Goal: Download file/media

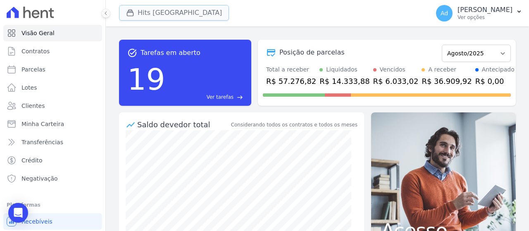
click at [154, 12] on button "Hits [GEOGRAPHIC_DATA]" at bounding box center [174, 13] width 110 height 16
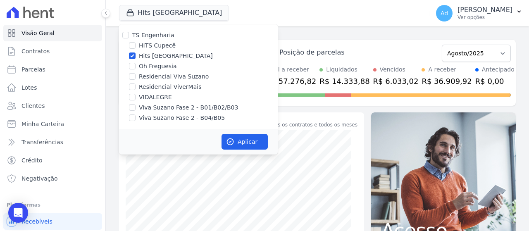
click at [137, 57] on div "Hits [GEOGRAPHIC_DATA]" at bounding box center [198, 56] width 159 height 9
click at [137, 95] on div "VIDALEGRE" at bounding box center [198, 97] width 159 height 9
click at [132, 57] on input "Hits [GEOGRAPHIC_DATA]" at bounding box center [132, 55] width 7 height 7
checkbox input "false"
click at [132, 96] on input "VIDALEGRE" at bounding box center [132, 97] width 7 height 7
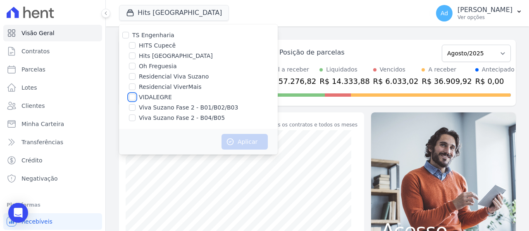
checkbox input "true"
click at [245, 144] on button "Aplicar" at bounding box center [244, 142] width 46 height 16
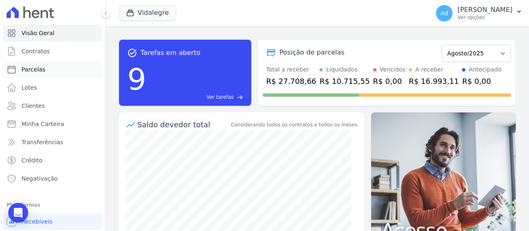
click at [40, 69] on span "Parcelas" at bounding box center [33, 69] width 24 height 8
select select
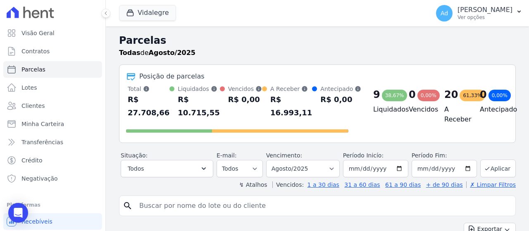
click at [258, 213] on input "search" at bounding box center [323, 205] width 378 height 17
type input "31"
select select
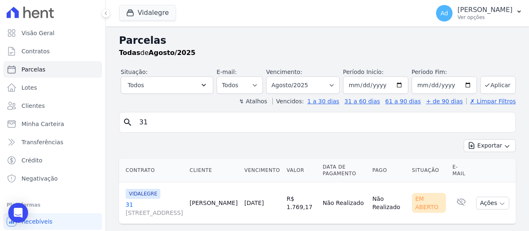
scroll to position [26, 0]
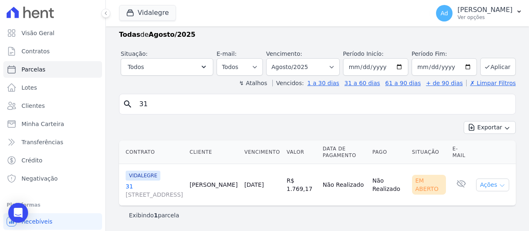
click at [485, 182] on button "Ações" at bounding box center [492, 184] width 33 height 13
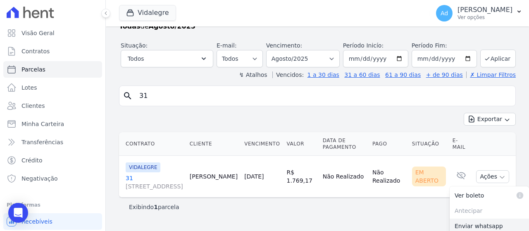
scroll to position [66, 0]
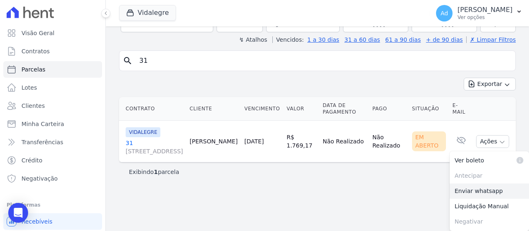
click at [484, 191] on link "Enviar whatsapp" at bounding box center [489, 190] width 79 height 15
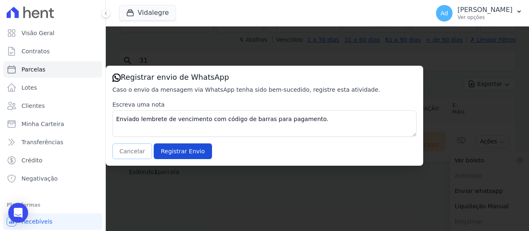
click at [122, 154] on button "Cancelar" at bounding box center [132, 151] width 40 height 16
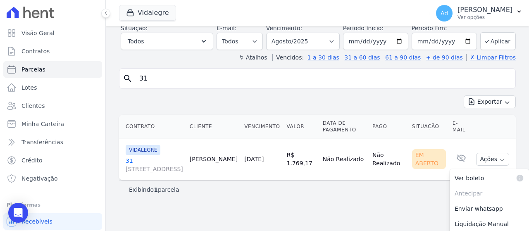
scroll to position [0, 0]
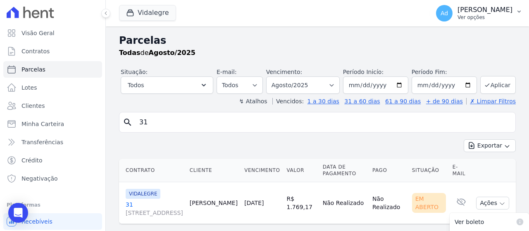
click at [495, 10] on p "[PERSON_NAME] [PERSON_NAME]" at bounding box center [484, 10] width 55 height 8
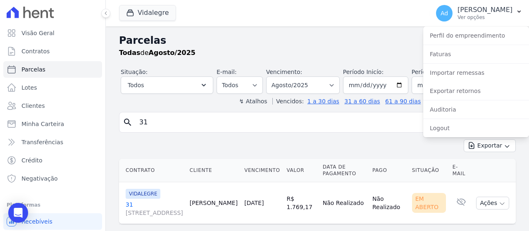
click at [314, 26] on div "Vidalegre TS Engenharia HITS Cupecê Hits Vila Santa Catarina Oh Freguesia Resid…" at bounding box center [272, 13] width 307 height 27
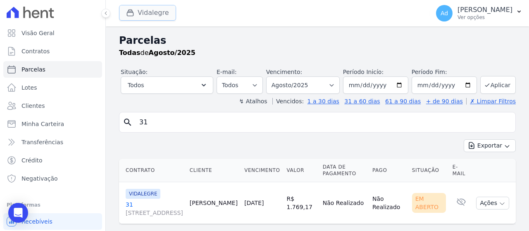
click at [162, 16] on button "Vidalegre" at bounding box center [147, 13] width 57 height 16
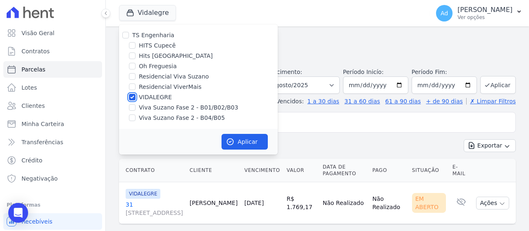
click at [131, 97] on input "VIDALEGRE" at bounding box center [132, 97] width 7 height 7
checkbox input "false"
click at [132, 47] on input "HITS Cupecê" at bounding box center [132, 45] width 7 height 7
checkbox input "true"
click at [261, 145] on button "Aplicar" at bounding box center [244, 142] width 46 height 16
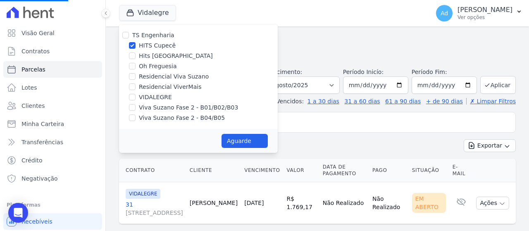
select select
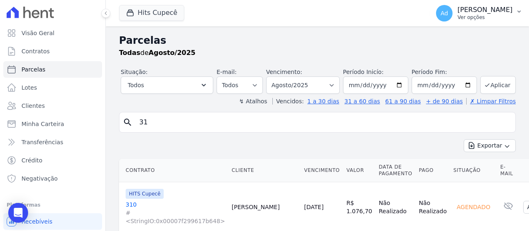
click at [497, 17] on p "Ver opções" at bounding box center [484, 17] width 55 height 7
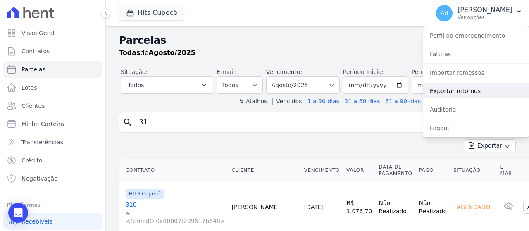
click at [469, 90] on link "Exportar retornos" at bounding box center [476, 90] width 106 height 15
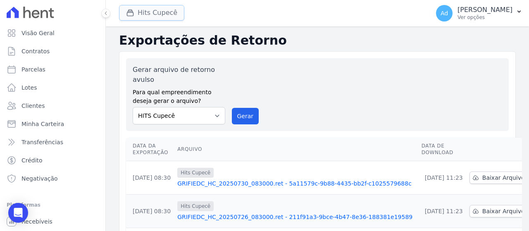
click at [151, 10] on button "Hits Cupecê" at bounding box center [151, 13] width 65 height 16
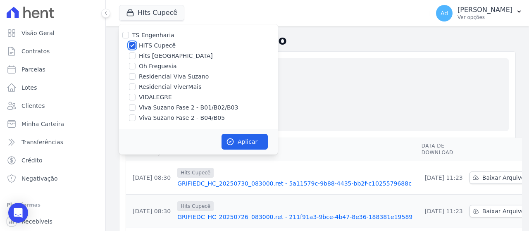
click at [135, 46] on input "HITS Cupecê" at bounding box center [132, 45] width 7 height 7
checkbox input "false"
click at [139, 56] on label "Hits [GEOGRAPHIC_DATA]" at bounding box center [176, 56] width 74 height 9
click at [136, 56] on input "Hits [GEOGRAPHIC_DATA]" at bounding box center [132, 55] width 7 height 7
checkbox input "true"
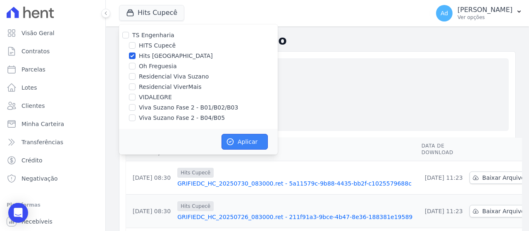
click at [246, 138] on button "Aplicar" at bounding box center [244, 142] width 46 height 16
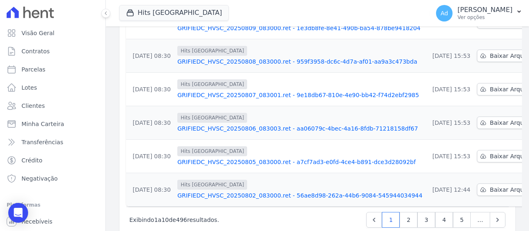
scroll to position [314, 0]
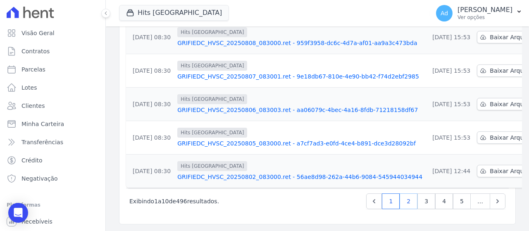
click at [404, 200] on link "2" at bounding box center [409, 201] width 18 height 16
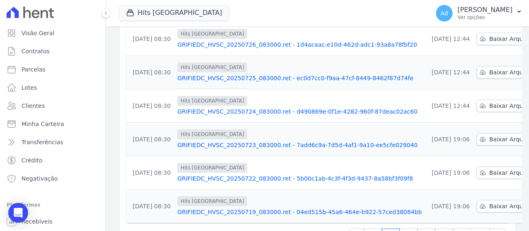
scroll to position [314, 0]
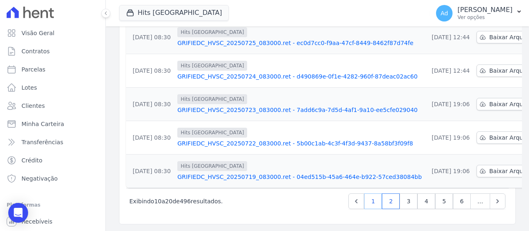
click at [373, 197] on link "1" at bounding box center [373, 201] width 18 height 16
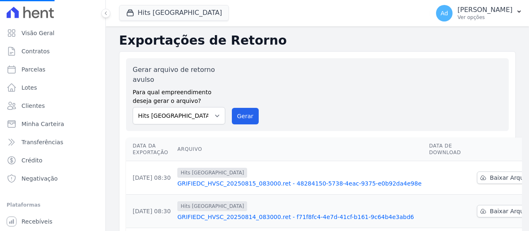
scroll to position [41, 0]
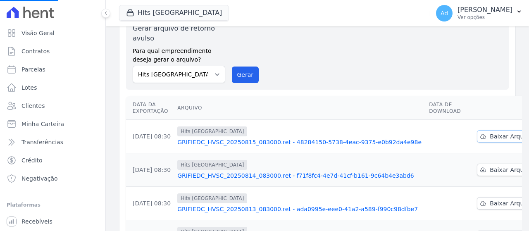
click at [490, 135] on span "Baixar Arquivo" at bounding box center [511, 136] width 43 height 8
click at [493, 168] on span "Baixar Arquivo" at bounding box center [511, 170] width 43 height 8
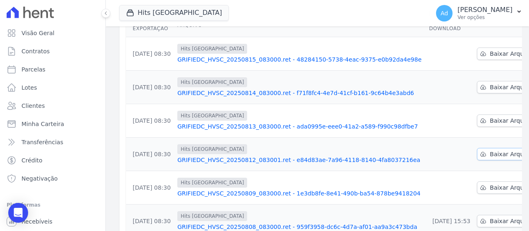
click at [490, 157] on span "Baixar Arquivo" at bounding box center [511, 154] width 43 height 8
click at [490, 187] on span "Baixar Arquivo" at bounding box center [511, 187] width 43 height 8
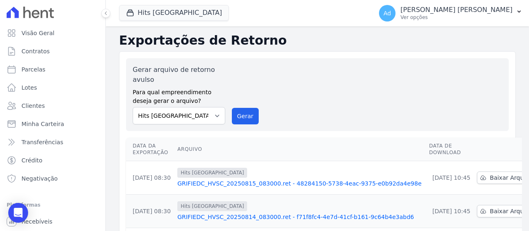
scroll to position [83, 0]
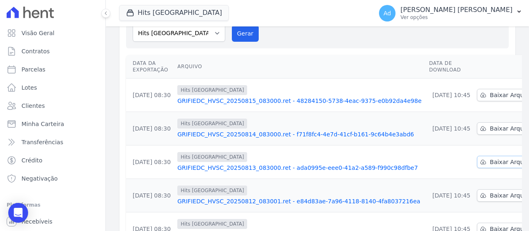
click at [490, 161] on span "Baixar Arquivo" at bounding box center [511, 162] width 43 height 8
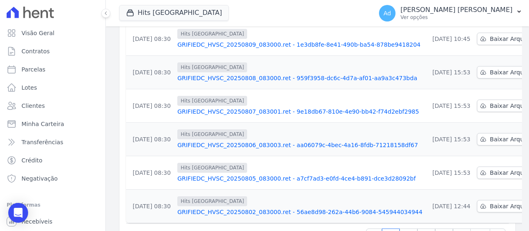
scroll to position [231, 0]
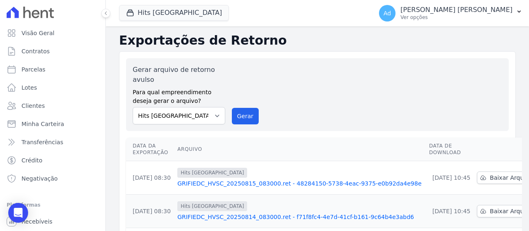
scroll to position [41, 0]
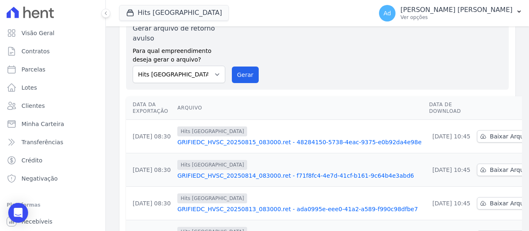
click at [247, 116] on th "Arquivo" at bounding box center [300, 108] width 252 height 24
drag, startPoint x: 245, startPoint y: 76, endPoint x: 292, endPoint y: 62, distance: 48.9
click at [245, 77] on button "Gerar" at bounding box center [245, 75] width 27 height 17
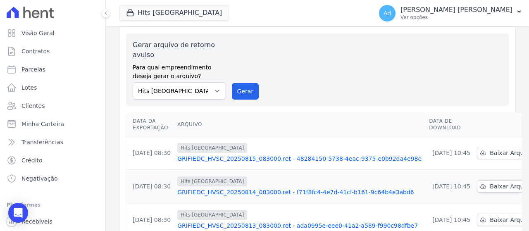
scroll to position [0, 0]
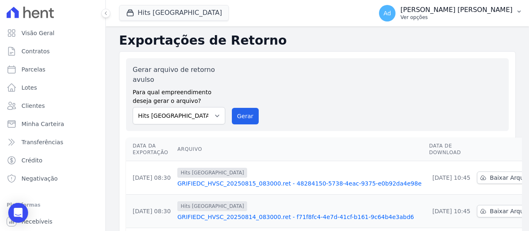
click at [497, 14] on p "Ver opções" at bounding box center [456, 17] width 112 height 7
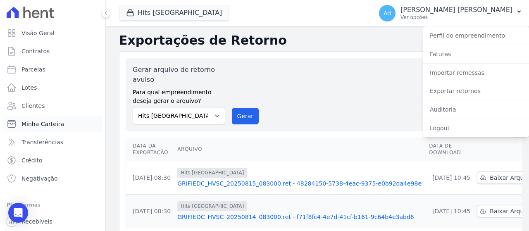
click at [56, 123] on span "Minha Carteira" at bounding box center [42, 124] width 43 height 8
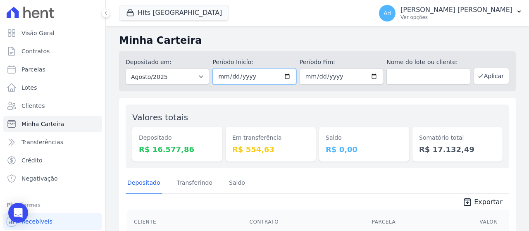
click at [257, 78] on input "[DATE]" at bounding box center [253, 76] width 83 height 17
type input "[DATE]"
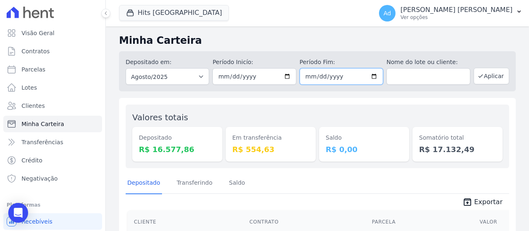
click at [328, 70] on input "[DATE]" at bounding box center [341, 76] width 83 height 17
type input "2025-08-16"
click at [484, 77] on button "Aplicar" at bounding box center [491, 76] width 36 height 17
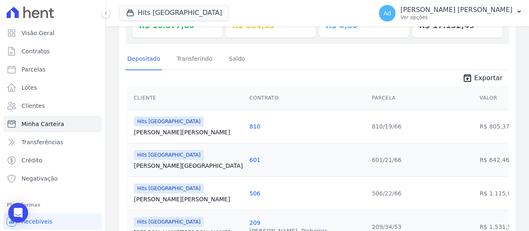
click at [479, 79] on span "Exportar" at bounding box center [488, 78] width 29 height 10
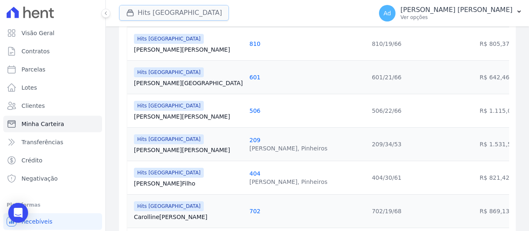
click at [178, 14] on button "Hits [GEOGRAPHIC_DATA]" at bounding box center [174, 13] width 110 height 16
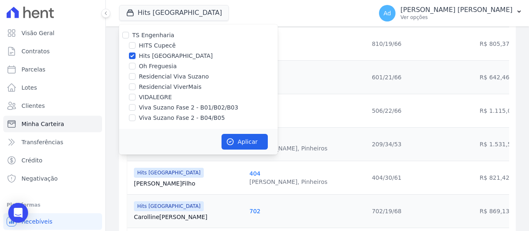
click at [172, 58] on label "Hits [GEOGRAPHIC_DATA]" at bounding box center [176, 56] width 74 height 9
click at [136, 58] on input "Hits [GEOGRAPHIC_DATA]" at bounding box center [132, 55] width 7 height 7
checkbox input "false"
click at [175, 106] on label "Viva Suzano Fase 2 - B01/B02/B03" at bounding box center [188, 107] width 99 height 9
click at [136, 106] on input "Viva Suzano Fase 2 - B01/B02/B03" at bounding box center [132, 107] width 7 height 7
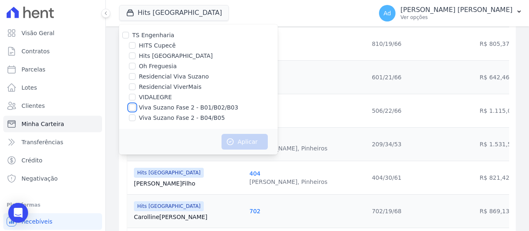
checkbox input "true"
click at [172, 119] on label "Viva Suzano Fase 2 - B04/B05" at bounding box center [182, 118] width 86 height 9
click at [136, 119] on input "Viva Suzano Fase 2 - B04/B05" at bounding box center [132, 117] width 7 height 7
checkbox input "true"
click at [235, 140] on button "Aplicar" at bounding box center [244, 142] width 46 height 16
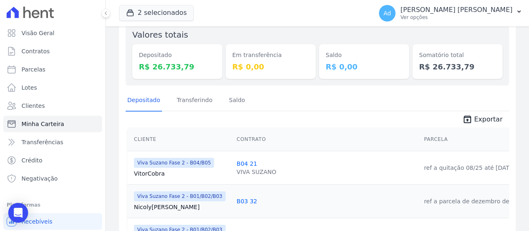
scroll to position [0, 0]
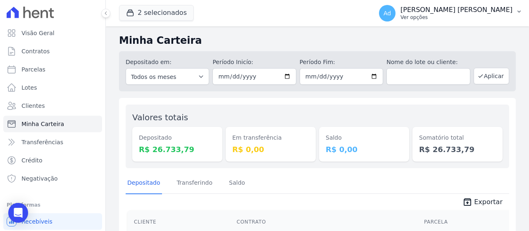
click at [484, 8] on p "[PERSON_NAME] [PERSON_NAME]" at bounding box center [456, 10] width 112 height 8
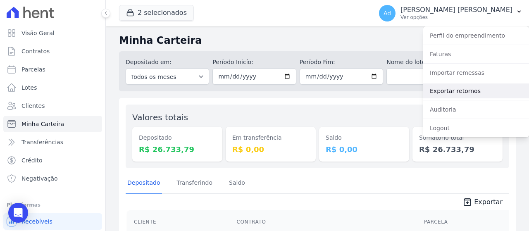
click at [460, 91] on link "Exportar retornos" at bounding box center [476, 90] width 106 height 15
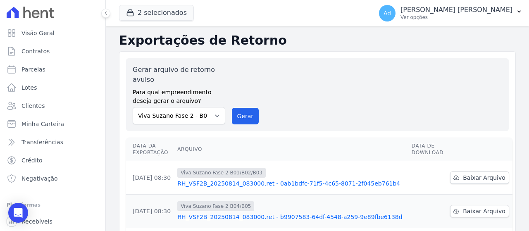
scroll to position [41, 0]
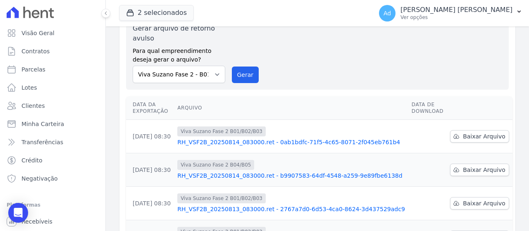
click at [217, 114] on th "Arquivo" at bounding box center [291, 108] width 234 height 24
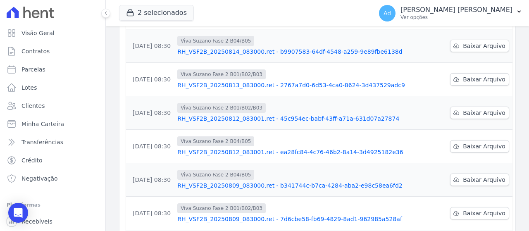
scroll to position [308, 0]
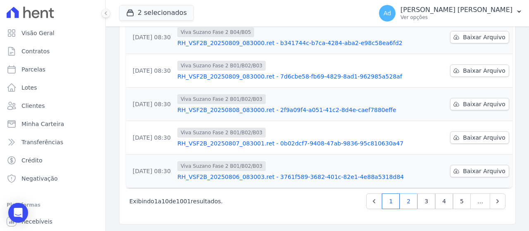
click at [402, 202] on link "2" at bounding box center [409, 201] width 18 height 16
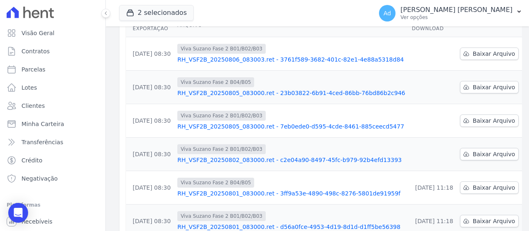
scroll to position [207, 0]
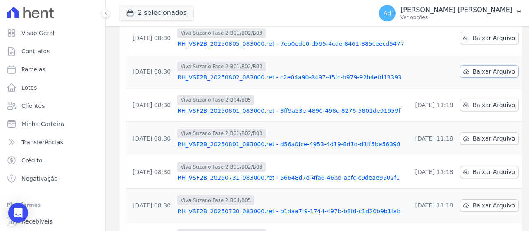
click at [473, 74] on span "Baixar Arquivo" at bounding box center [494, 71] width 43 height 8
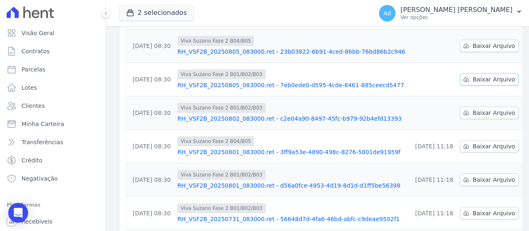
click at [473, 76] on span "Baixar Arquivo" at bounding box center [494, 79] width 43 height 8
click at [340, 21] on div "2 selecionados TS Engenharia HITS Cupecê Hits Vila Santa Catarina Oh Freguesia …" at bounding box center [244, 13] width 250 height 27
click at [478, 46] on span "Baixar Arquivo" at bounding box center [494, 46] width 43 height 8
click at [473, 79] on span "Baixar Arquivo" at bounding box center [494, 79] width 43 height 8
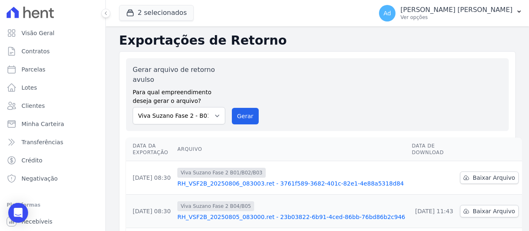
scroll to position [124, 0]
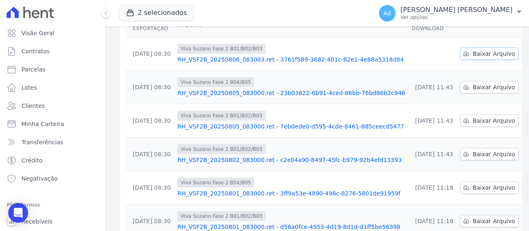
click at [475, 55] on span "Baixar Arquivo" at bounding box center [494, 54] width 43 height 8
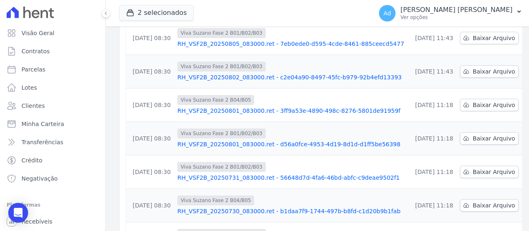
scroll to position [308, 0]
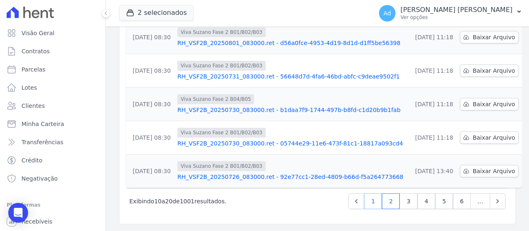
click at [366, 197] on link "1" at bounding box center [373, 201] width 18 height 16
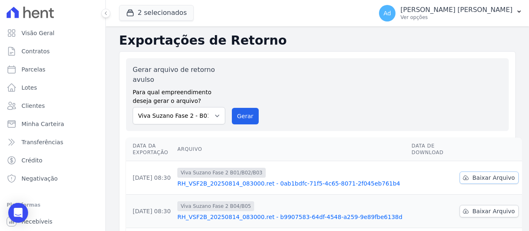
click at [472, 180] on span "Baixar Arquivo" at bounding box center [493, 178] width 43 height 8
click at [337, 9] on div "2 selecionados TS Engenharia HITS Cupecê Hits [GEOGRAPHIC_DATA] Oh Freguesia Re…" at bounding box center [244, 13] width 250 height 27
click at [472, 210] on span "Baixar Arquivo" at bounding box center [493, 211] width 43 height 8
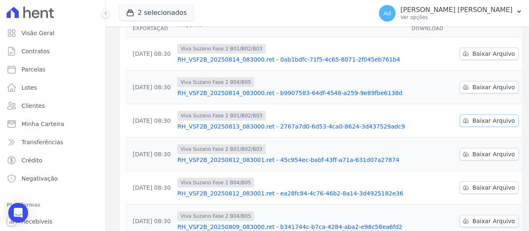
click at [472, 121] on span "Baixar Arquivo" at bounding box center [493, 121] width 43 height 8
click at [472, 153] on span "Baixar Arquivo" at bounding box center [493, 154] width 43 height 8
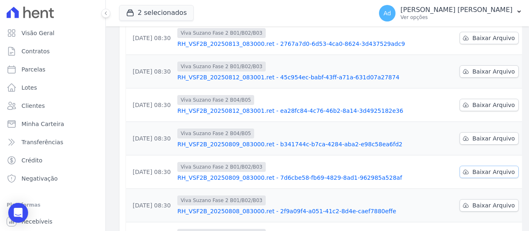
click at [472, 169] on span "Baixar Arquivo" at bounding box center [493, 172] width 43 height 8
click at [472, 136] on span "Baixar Arquivo" at bounding box center [493, 138] width 43 height 8
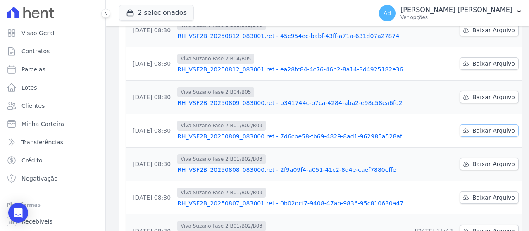
click at [481, 133] on span "Baixar Arquivo" at bounding box center [493, 130] width 43 height 8
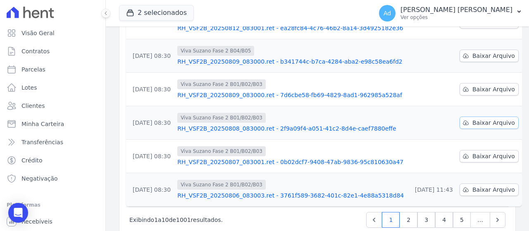
click at [478, 126] on span "Baixar Arquivo" at bounding box center [493, 123] width 43 height 8
click at [473, 156] on span "Baixar Arquivo" at bounding box center [493, 156] width 43 height 8
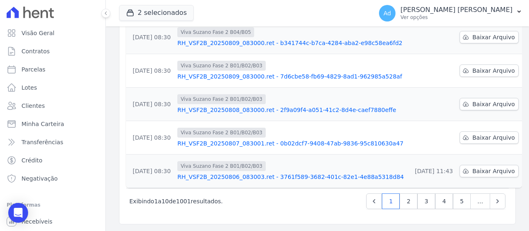
click at [351, 58] on td "Viva Suzano Fase 2 B01/B02/B03 RH_VSF2B_20250809_083000.ret - 7d6cbe58-fb69-482…" at bounding box center [291, 70] width 234 height 33
click at [481, 140] on span "Baixar Arquivo" at bounding box center [493, 137] width 43 height 8
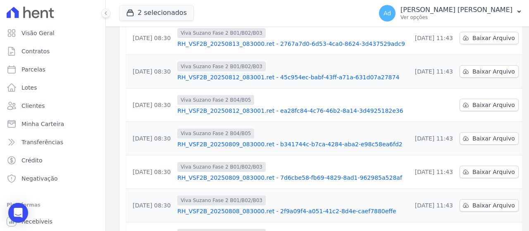
scroll to position [248, 0]
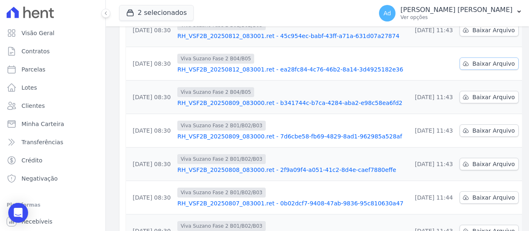
click at [462, 67] on icon at bounding box center [465, 63] width 7 height 7
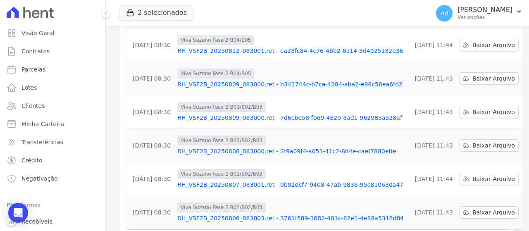
scroll to position [308, 0]
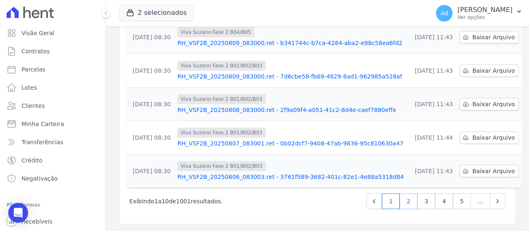
click at [406, 199] on link "2" at bounding box center [409, 201] width 18 height 16
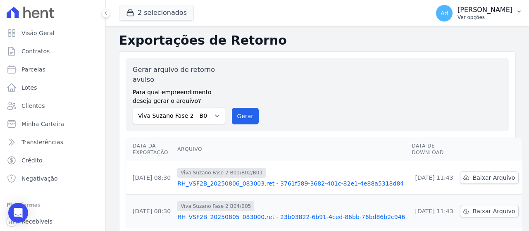
click at [473, 20] on p "Ver opções" at bounding box center [484, 17] width 55 height 7
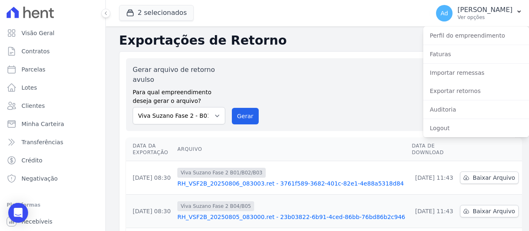
click at [382, 83] on div "Gerar arquivo de retorno avulso Para qual empreendimento deseja gerar o arquivo…" at bounding box center [317, 94] width 369 height 59
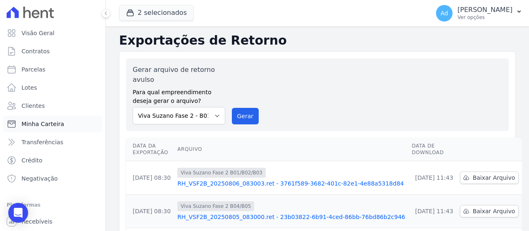
click at [57, 126] on span "Minha Carteira" at bounding box center [42, 124] width 43 height 8
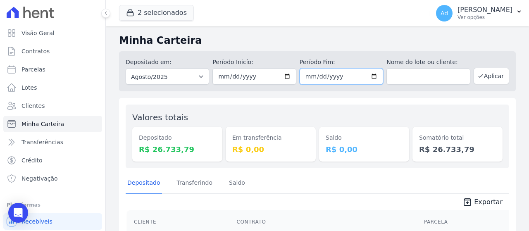
click at [304, 78] on input "2025-08-31" at bounding box center [341, 76] width 83 height 17
type input "2025-08-16"
click at [487, 77] on button "Aplicar" at bounding box center [491, 76] width 36 height 17
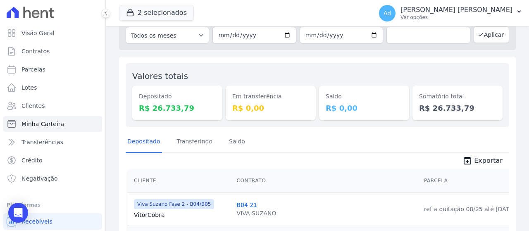
scroll to position [83, 0]
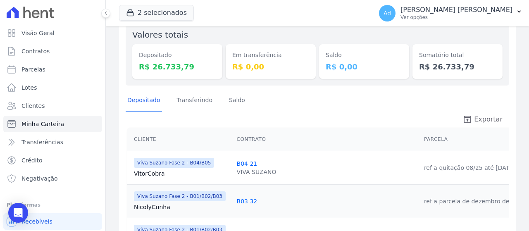
click at [478, 120] on span "Exportar" at bounding box center [488, 119] width 29 height 10
